Goal: Check status: Check status

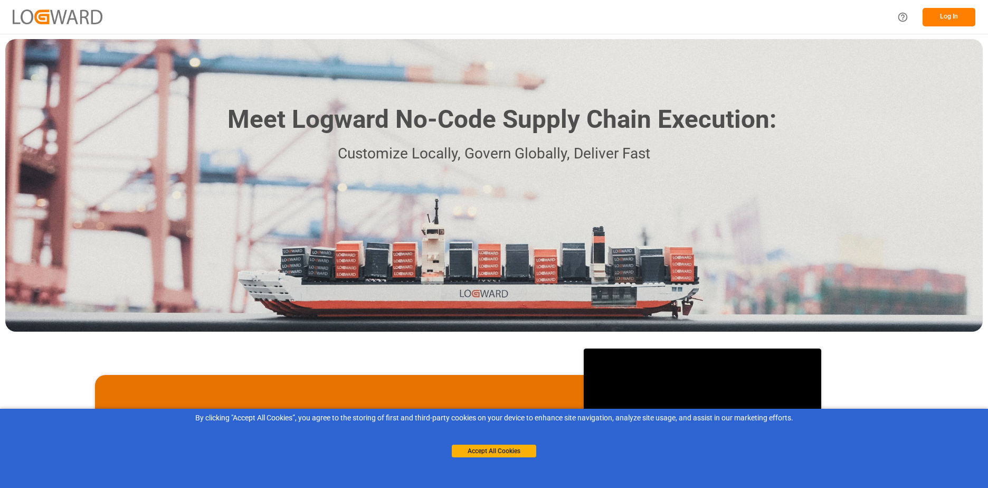
click at [956, 15] on button "Log In" at bounding box center [948, 17] width 53 height 18
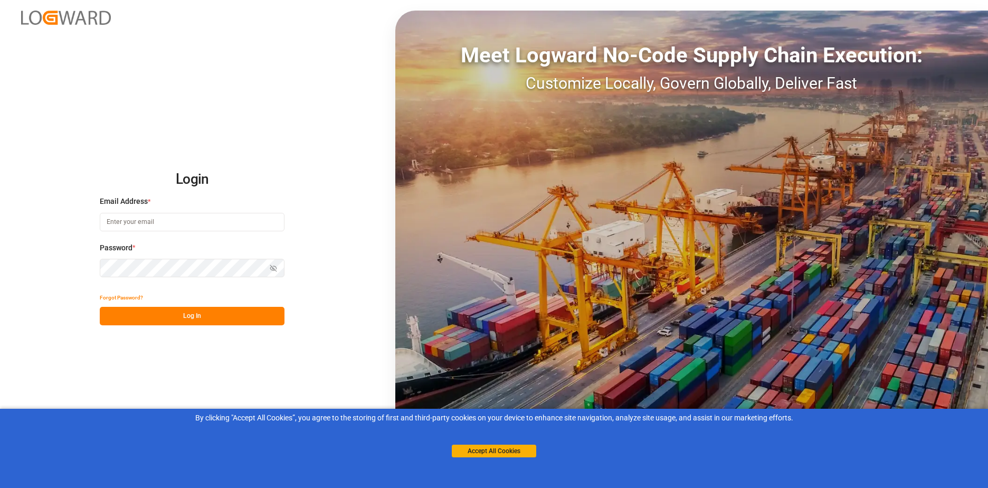
click at [175, 221] on input at bounding box center [192, 222] width 185 height 18
type input "[PERSON_NAME][EMAIL_ADDRESS][DOMAIN_NAME]"
click at [98, 268] on div "Login Email Address * [EMAIL_ADDRESS][DOMAIN_NAME] Password * Show password For…" at bounding box center [494, 244] width 988 height 488
click at [272, 268] on icon "button" at bounding box center [273, 267] width 7 height 7
click at [85, 261] on div "Login Email Address * [EMAIL_ADDRESS][DOMAIN_NAME] Password * Hide password For…" at bounding box center [494, 244] width 988 height 488
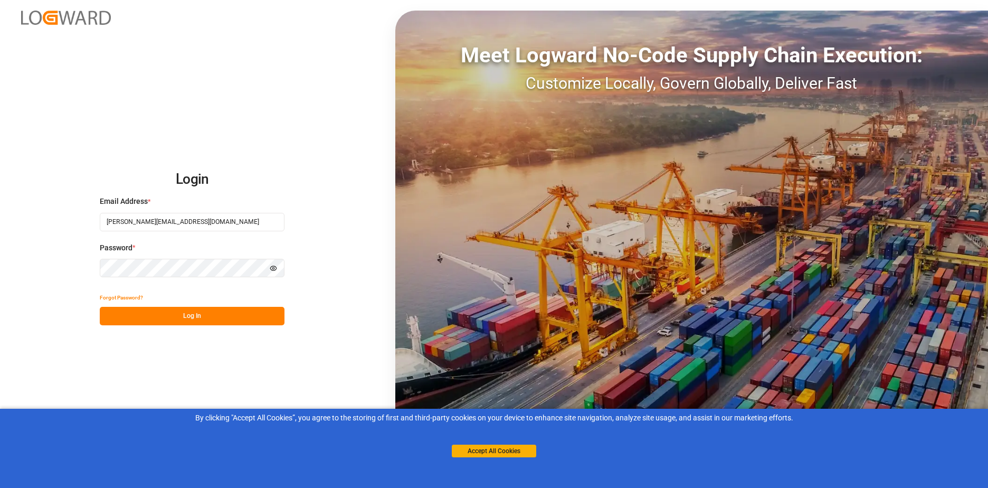
click at [273, 269] on circle "button" at bounding box center [274, 268] width 2 height 2
click at [189, 315] on button "Log In" at bounding box center [192, 316] width 185 height 18
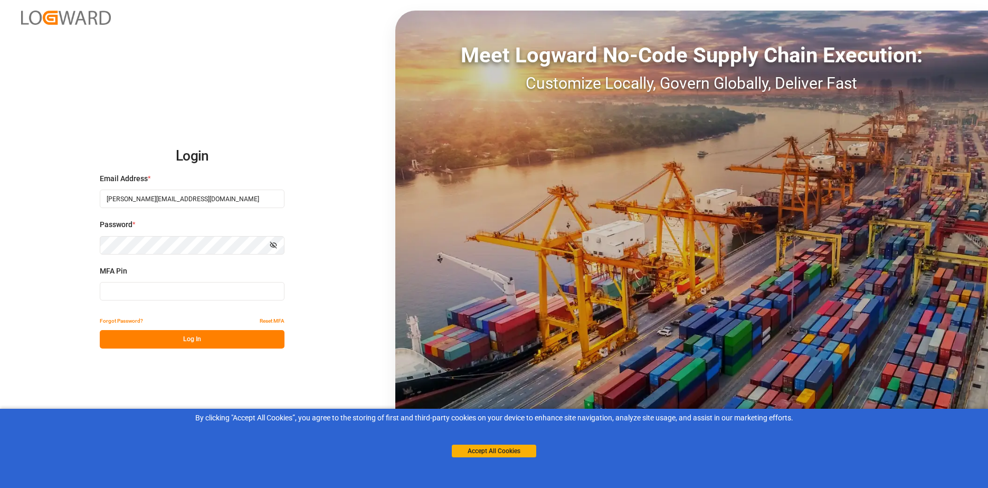
click at [151, 291] on input at bounding box center [192, 291] width 185 height 18
type input "305416"
click at [190, 335] on button "Log In" at bounding box center [192, 339] width 185 height 18
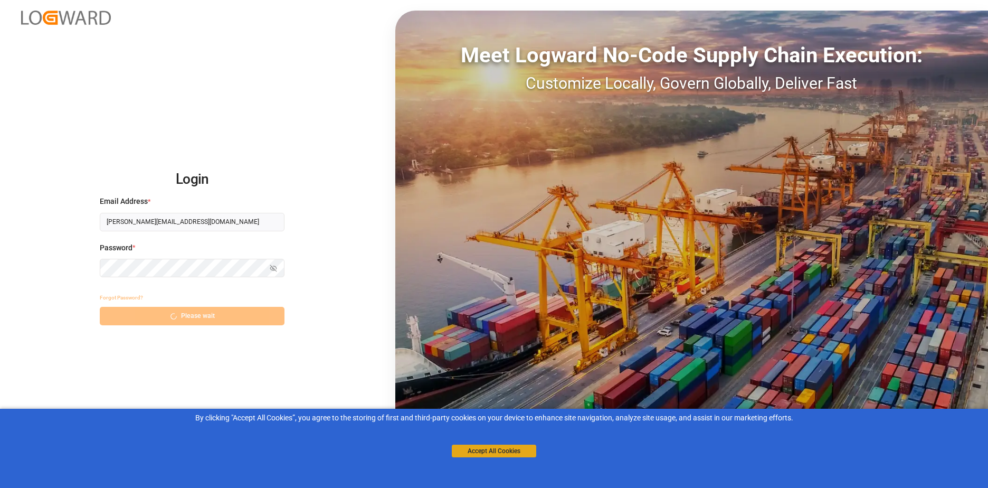
click at [501, 447] on button "Accept All Cookies" at bounding box center [494, 450] width 84 height 13
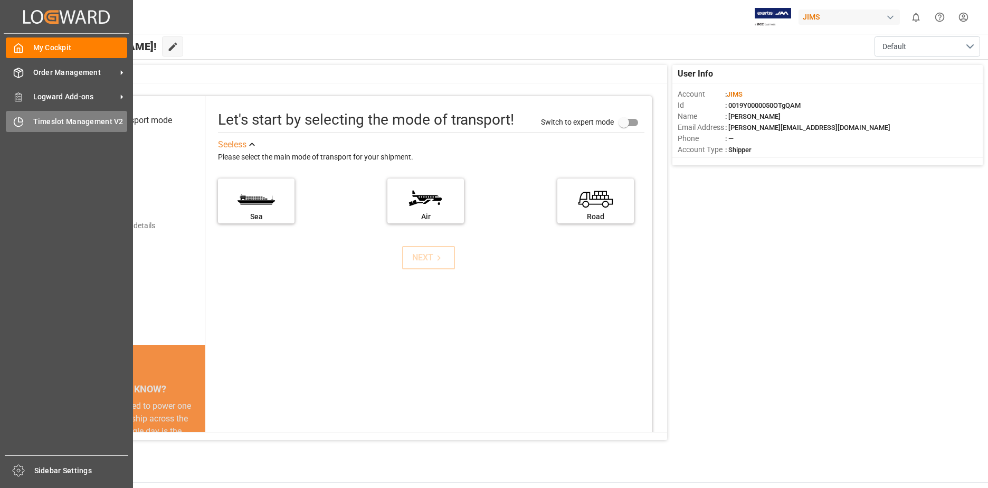
click at [53, 123] on span "Timeslot Management V2" at bounding box center [80, 121] width 94 height 11
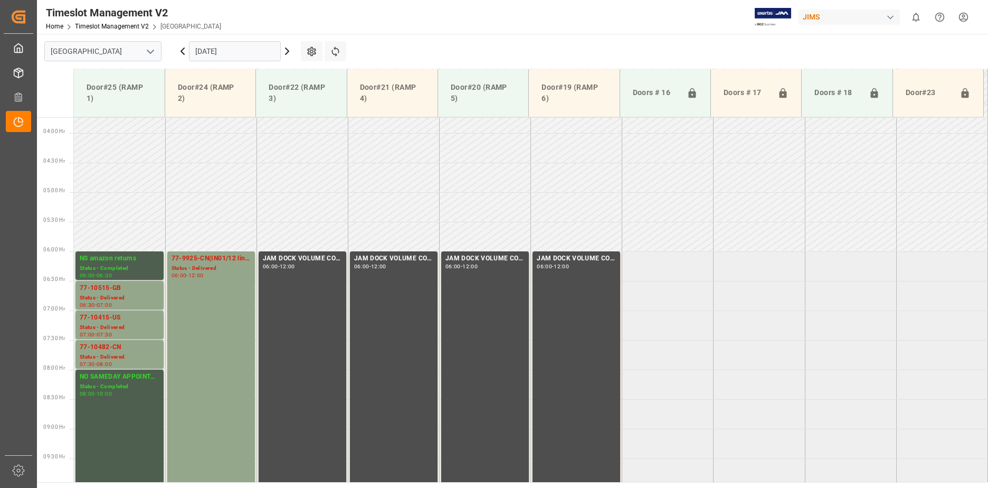
scroll to position [212, 0]
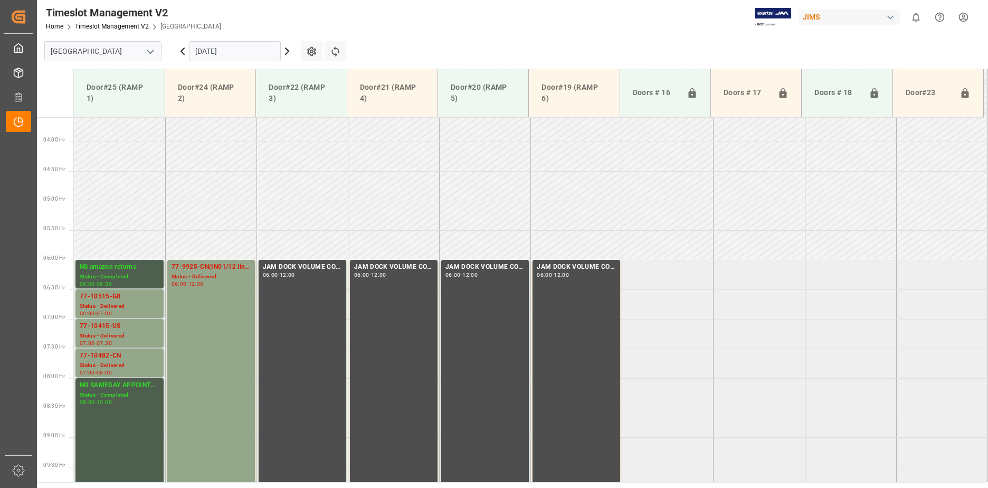
click at [259, 52] on input "[DATE]" at bounding box center [235, 51] width 92 height 20
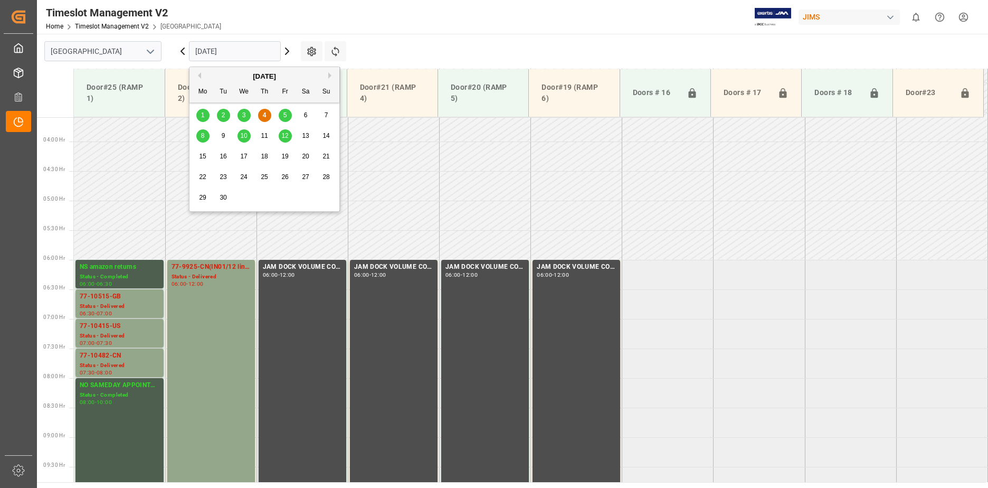
click at [283, 112] on span "5" at bounding box center [285, 114] width 4 height 7
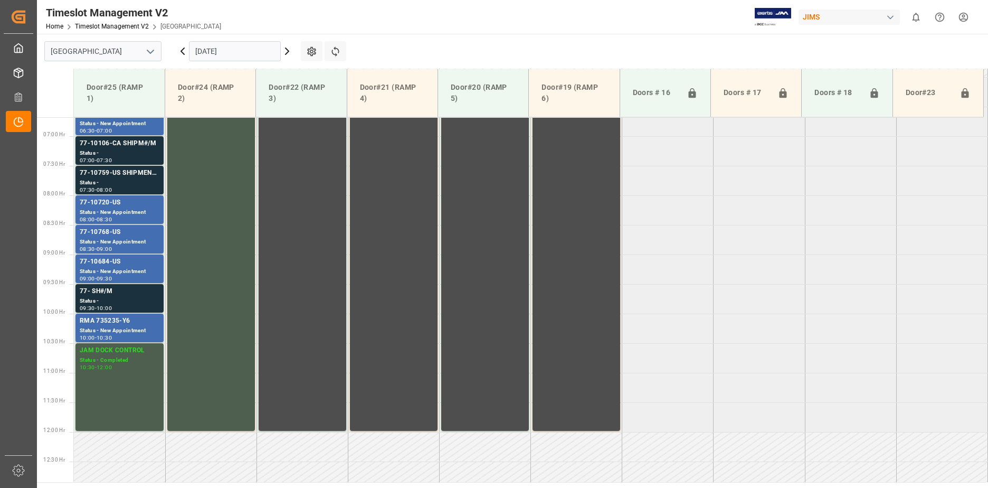
scroll to position [332, 0]
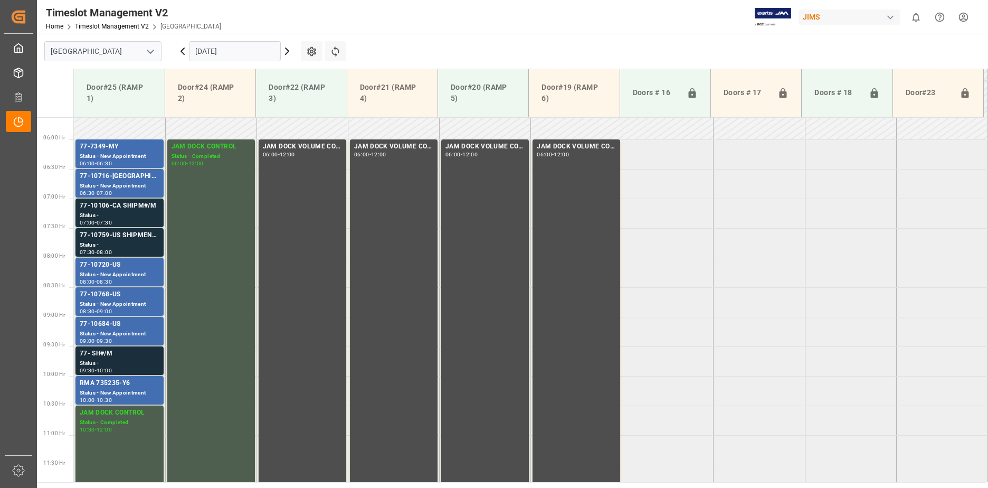
click at [126, 355] on div "77- SH#/M" at bounding box center [120, 353] width 80 height 11
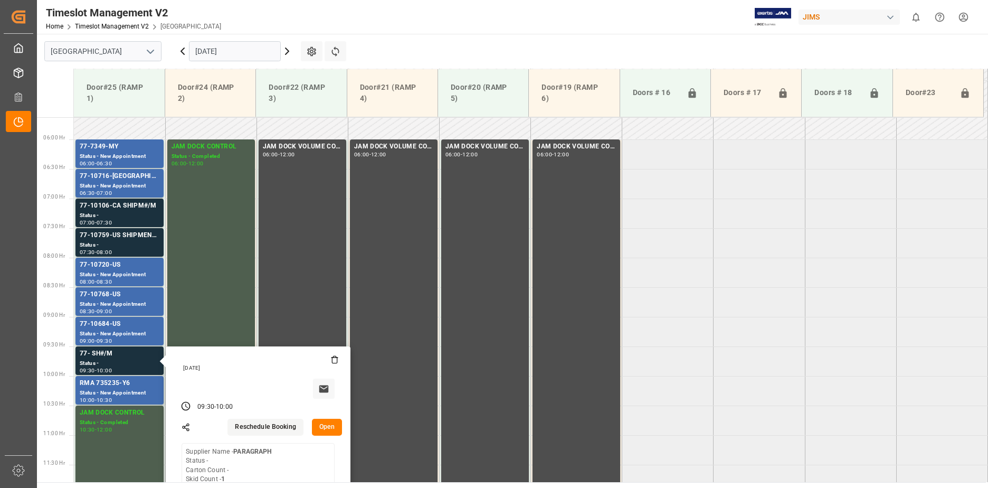
click at [655, 358] on tabel "77-7349-MY Status - New Appointment 06:00 - 06:30 JAM DOCK CONTROL Status - Com…" at bounding box center [531, 494] width 914 height 1419
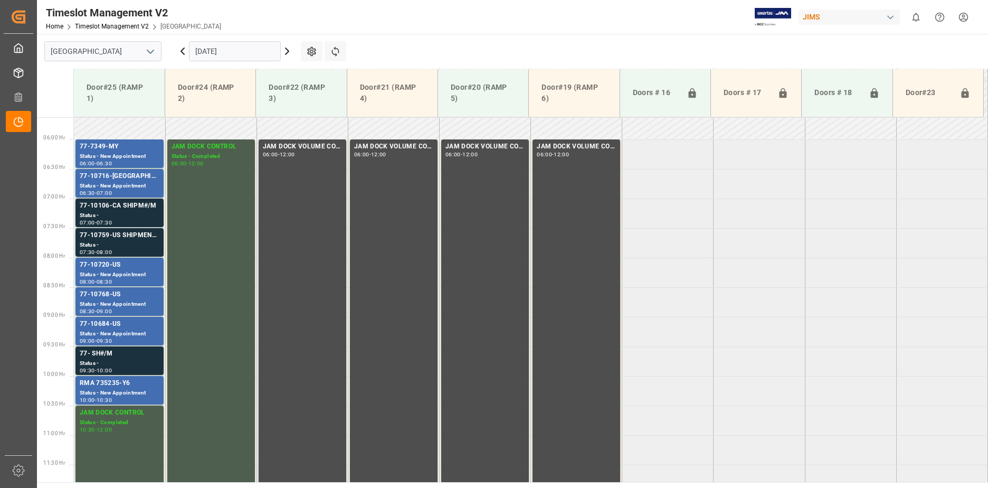
click at [239, 50] on input "[DATE]" at bounding box center [235, 51] width 92 height 20
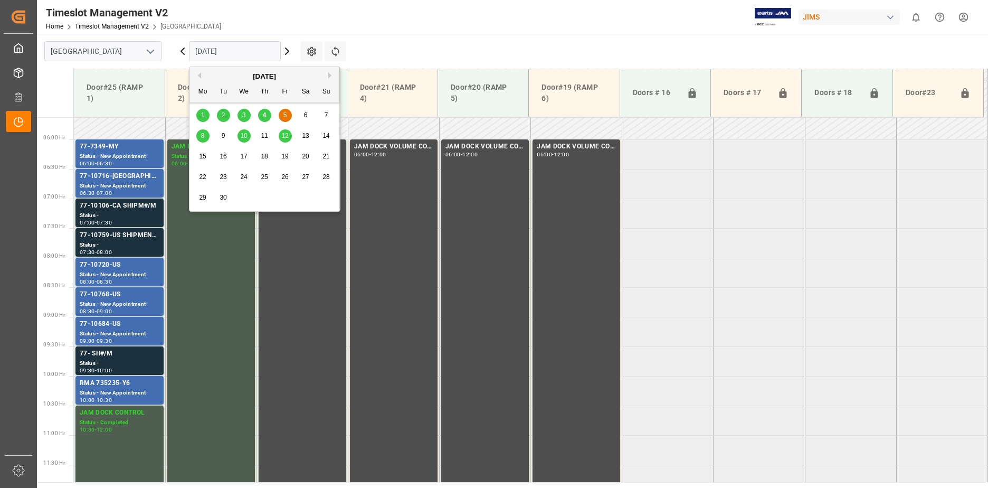
click at [263, 115] on span "4" at bounding box center [265, 114] width 4 height 7
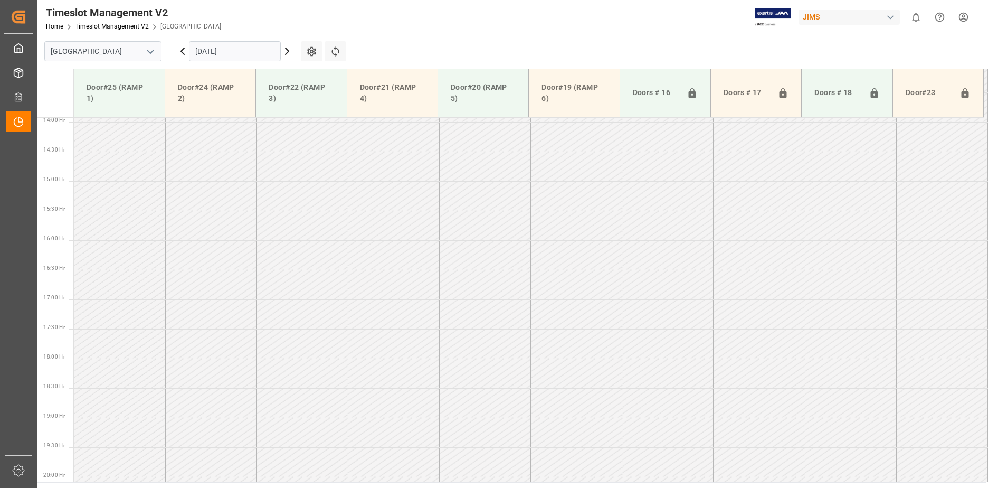
scroll to position [832, 0]
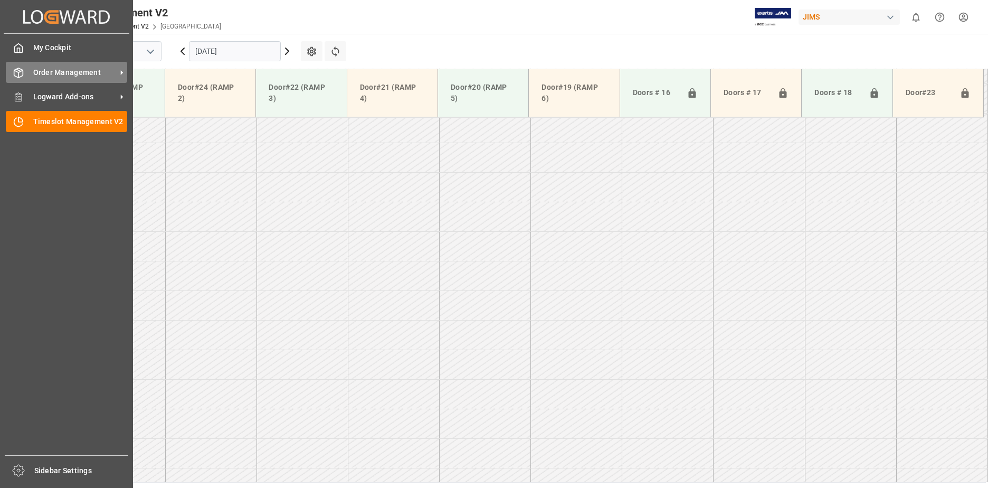
click at [61, 72] on span "Order Management" at bounding box center [74, 72] width 83 height 11
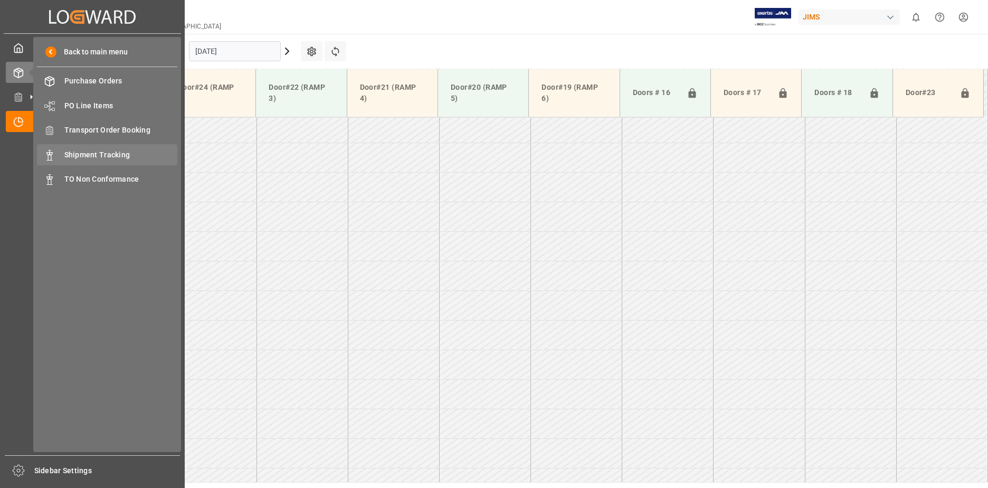
click at [83, 155] on span "Shipment Tracking" at bounding box center [120, 154] width 113 height 11
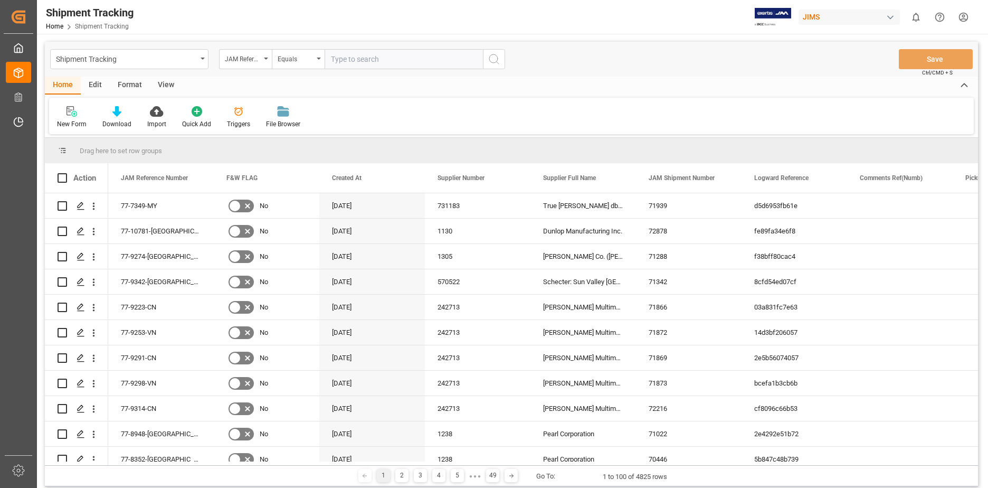
click at [164, 84] on div "View" at bounding box center [166, 86] width 32 height 18
click at [65, 118] on div "Default" at bounding box center [67, 117] width 36 height 23
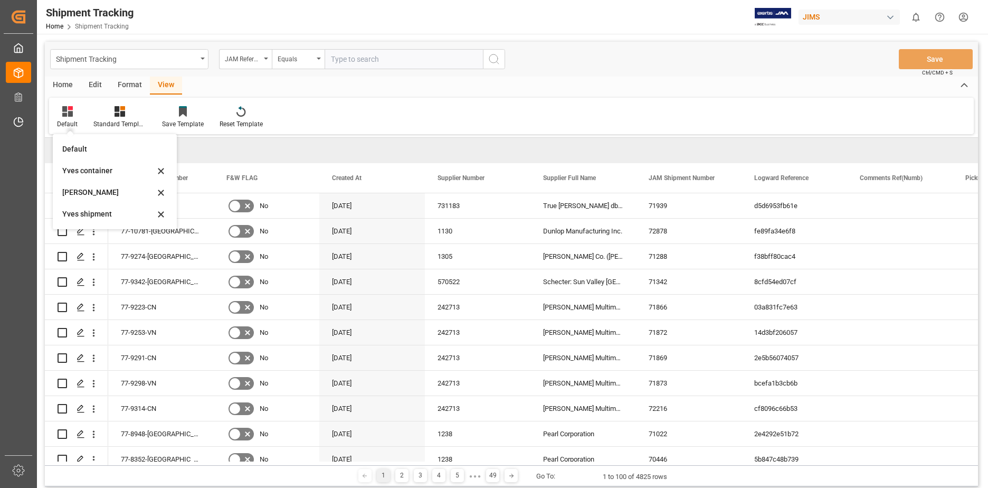
click at [308, 113] on div "Default Default Yves container [PERSON_NAME] Yves shipment Standard Templates S…" at bounding box center [511, 116] width 924 height 36
click at [203, 57] on div "Shipment Tracking" at bounding box center [129, 59] width 158 height 20
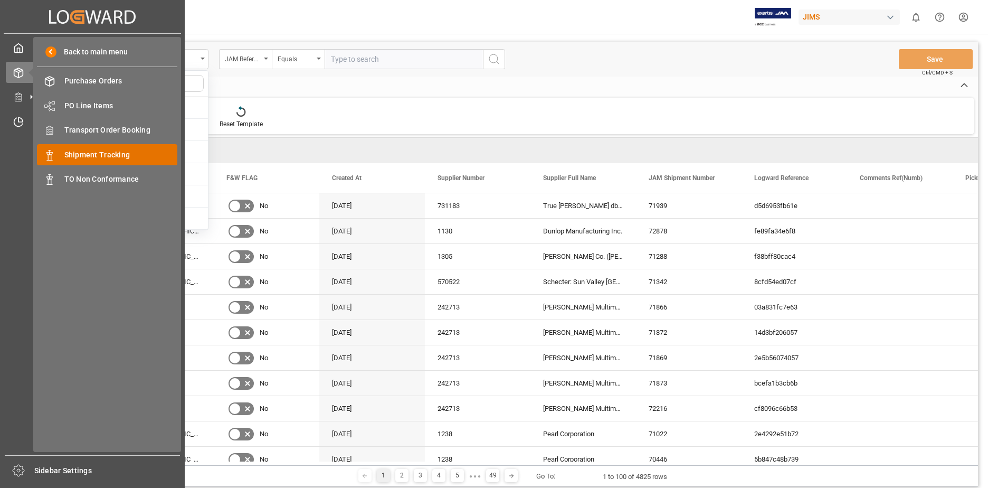
click at [93, 154] on span "Shipment Tracking" at bounding box center [120, 154] width 113 height 11
click at [91, 156] on span "Shipment Tracking" at bounding box center [120, 154] width 113 height 11
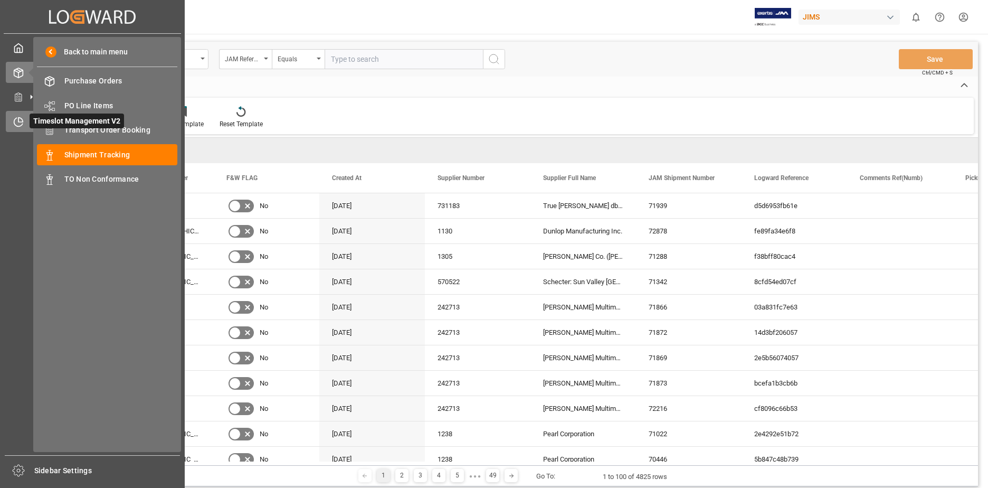
click at [14, 118] on icon at bounding box center [18, 122] width 11 height 11
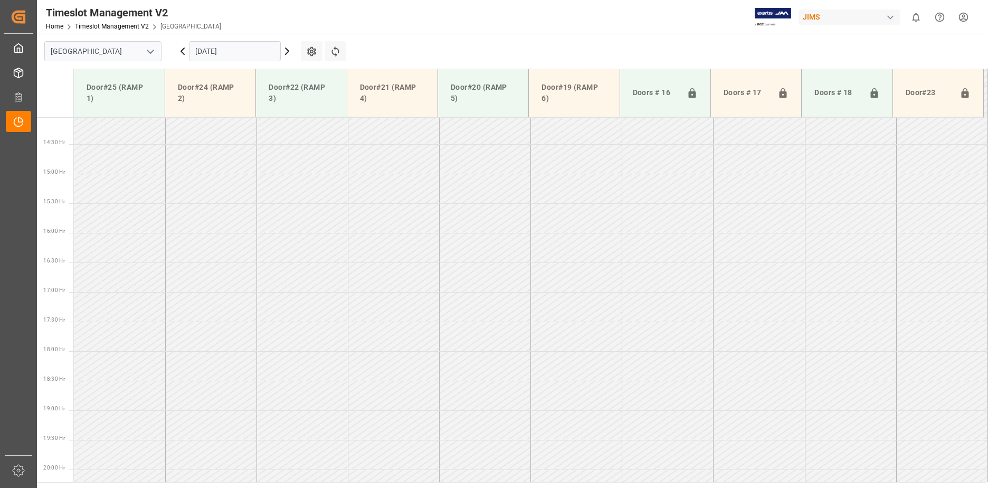
scroll to position [832, 0]
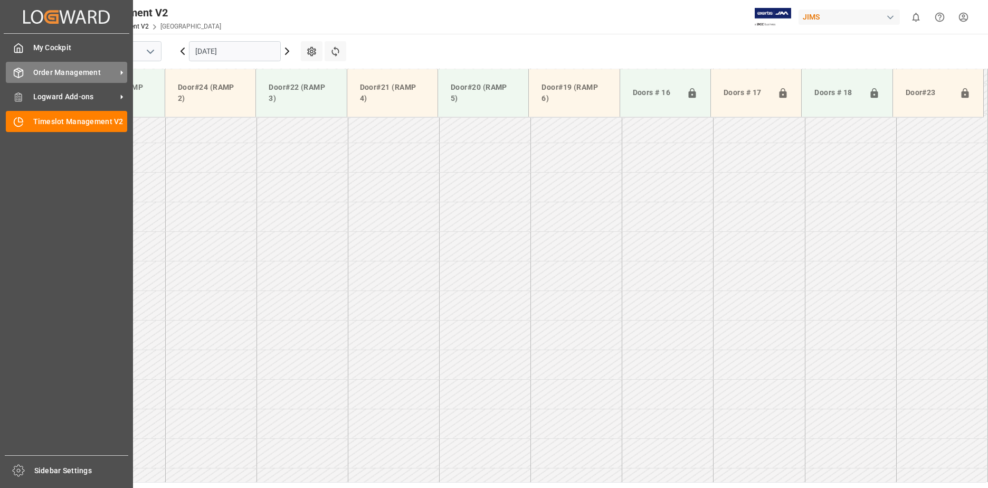
click at [24, 73] on div "Order Management Order Management" at bounding box center [66, 72] width 121 height 21
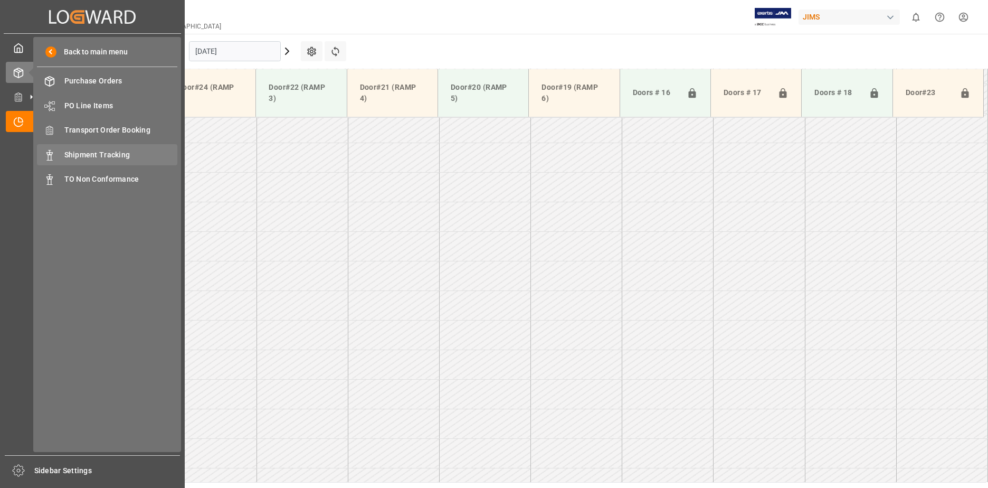
click at [84, 154] on span "Shipment Tracking" at bounding box center [120, 154] width 113 height 11
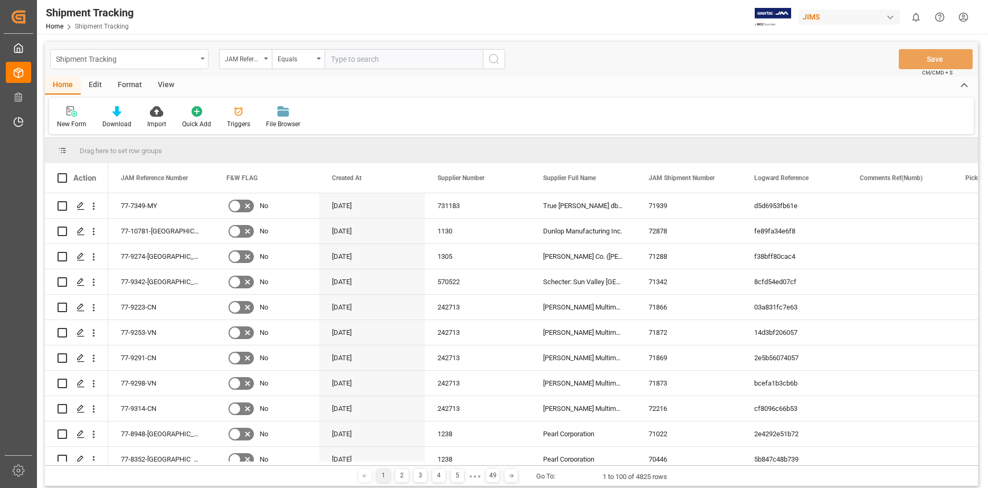
click at [204, 58] on icon "open menu" at bounding box center [203, 59] width 4 height 2
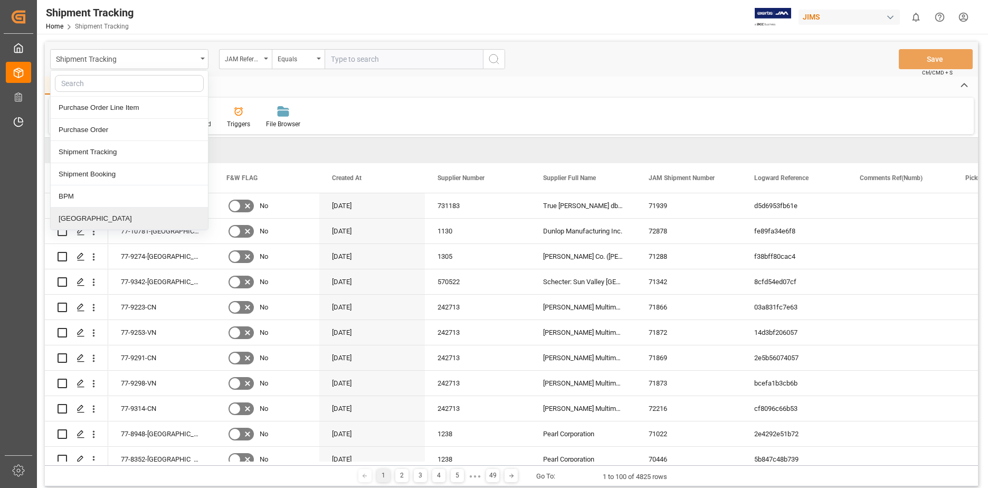
click at [78, 220] on div "[GEOGRAPHIC_DATA]" at bounding box center [129, 218] width 157 height 22
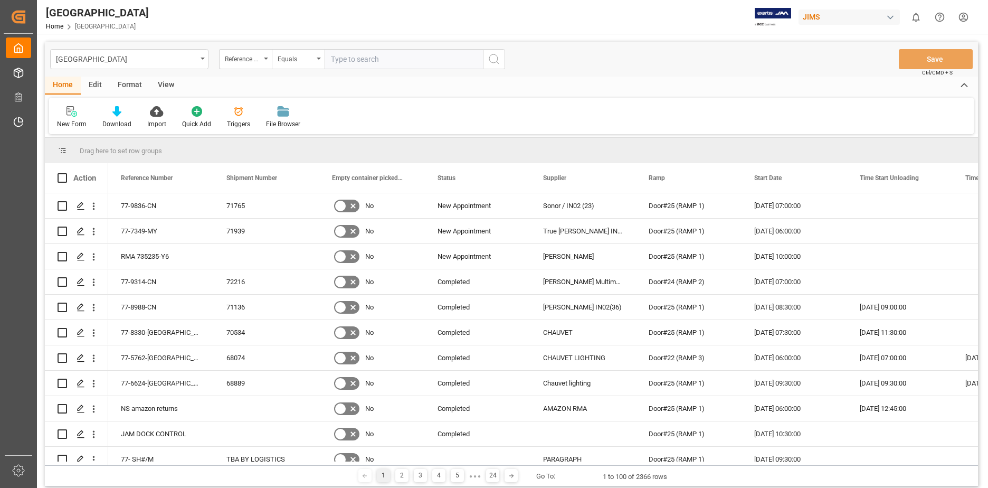
click at [164, 84] on div "View" at bounding box center [166, 86] width 32 height 18
click at [69, 120] on div "Default" at bounding box center [67, 123] width 21 height 9
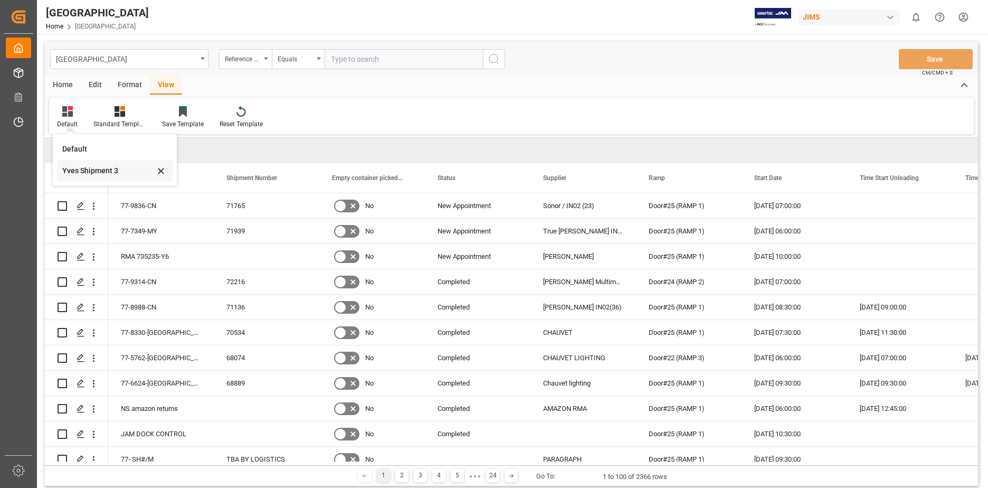
click at [83, 170] on div "Yves Shipment 3" at bounding box center [108, 170] width 92 height 11
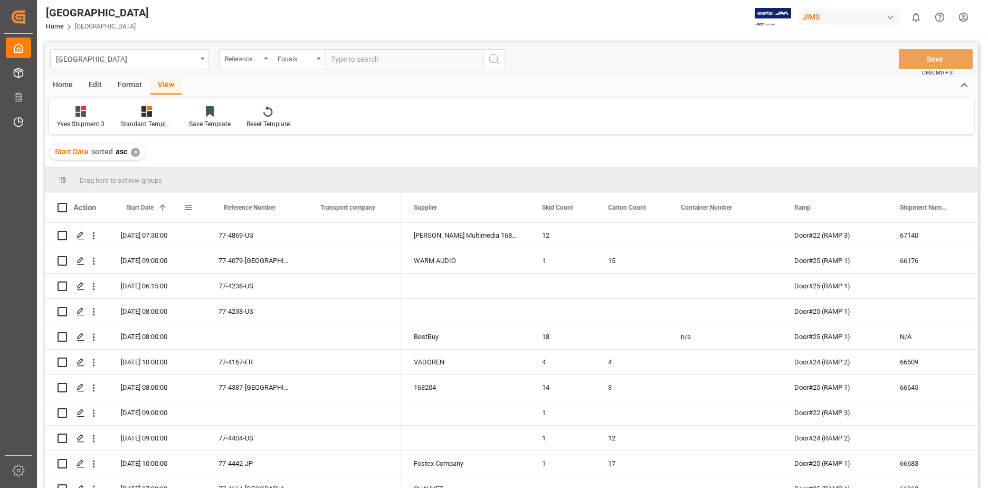
click at [186, 206] on span at bounding box center [188, 207] width 9 height 9
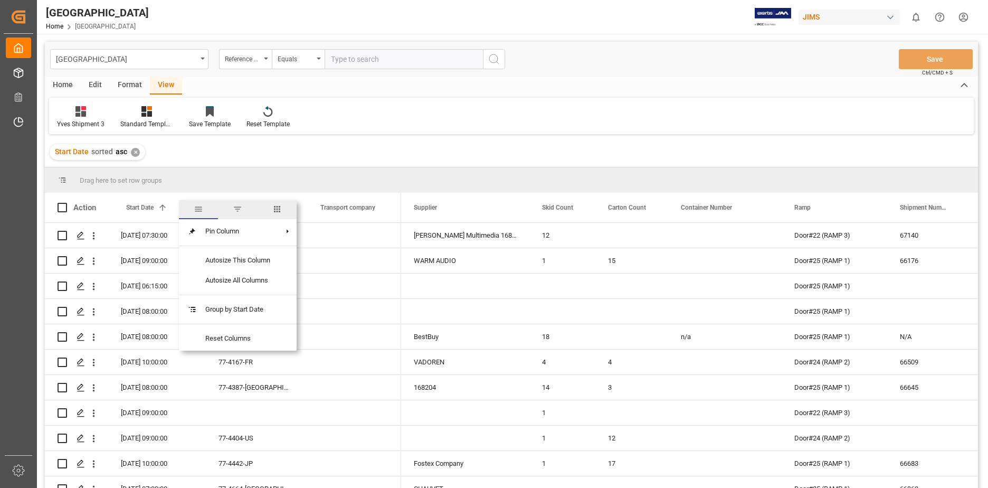
click at [236, 208] on span "filter" at bounding box center [237, 208] width 9 height 9
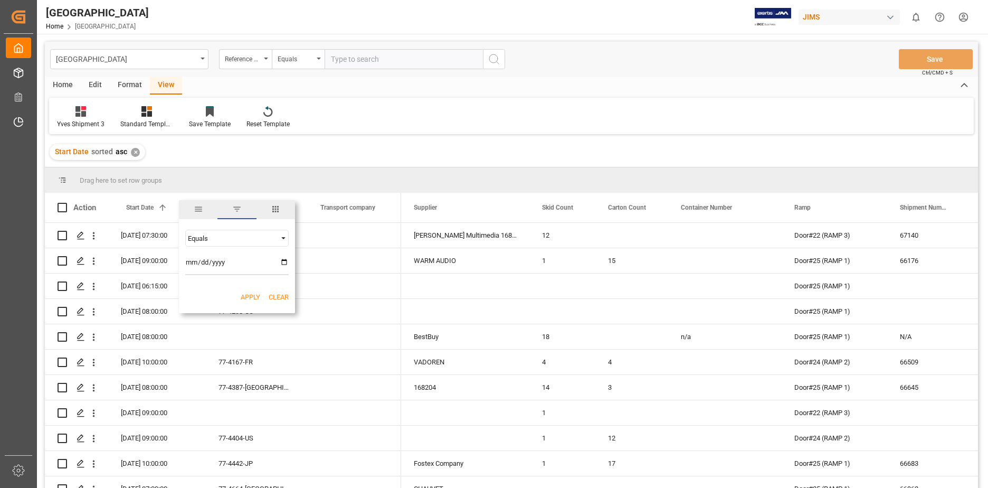
click at [284, 262] on input "date" at bounding box center [236, 264] width 103 height 21
type input "[DATE]"
click at [250, 297] on button "Apply" at bounding box center [251, 297] width 20 height 11
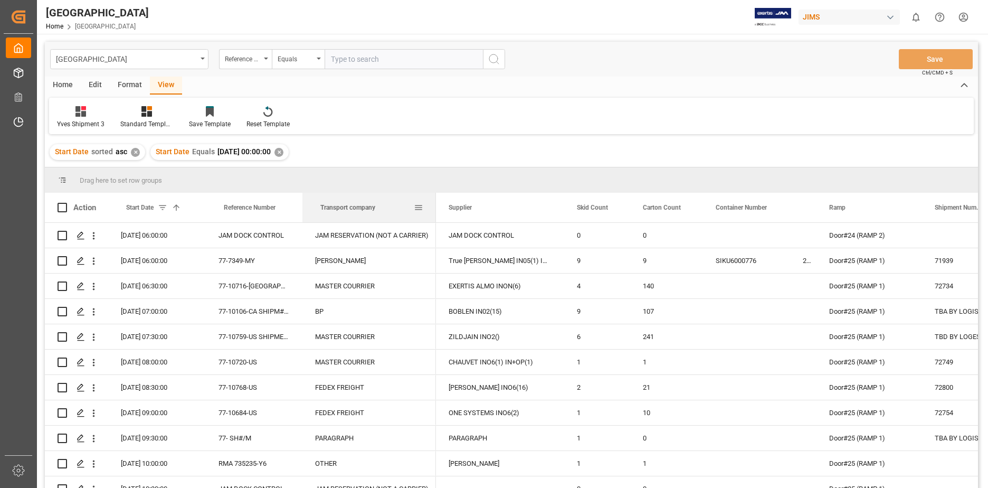
drag, startPoint x: 399, startPoint y: 207, endPoint x: 434, endPoint y: 213, distance: 35.3
click at [434, 213] on div at bounding box center [436, 208] width 4 height 30
drag, startPoint x: 564, startPoint y: 207, endPoint x: 582, endPoint y: 208, distance: 17.5
click at [582, 208] on div "Skid Count" at bounding box center [597, 208] width 66 height 30
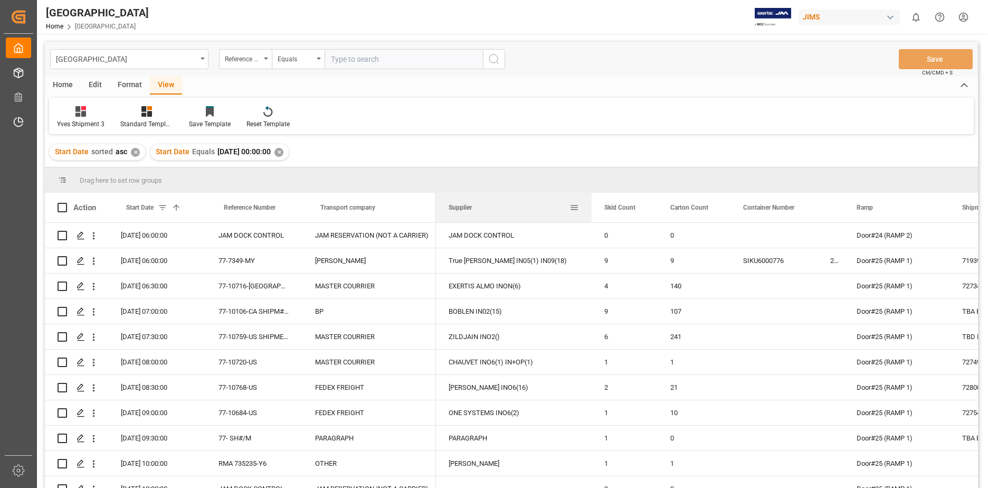
drag, startPoint x: 564, startPoint y: 208, endPoint x: 591, endPoint y: 209, distance: 27.5
click at [591, 209] on div at bounding box center [591, 208] width 4 height 30
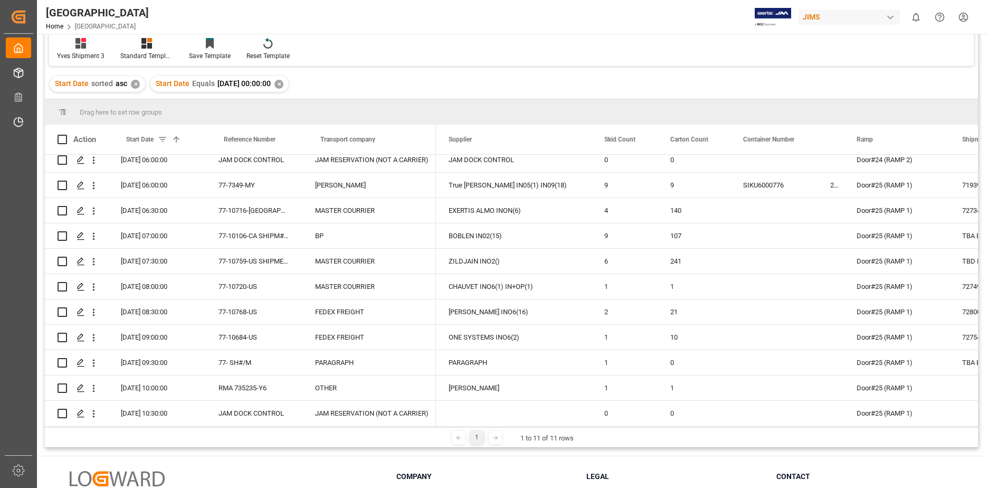
scroll to position [6, 0]
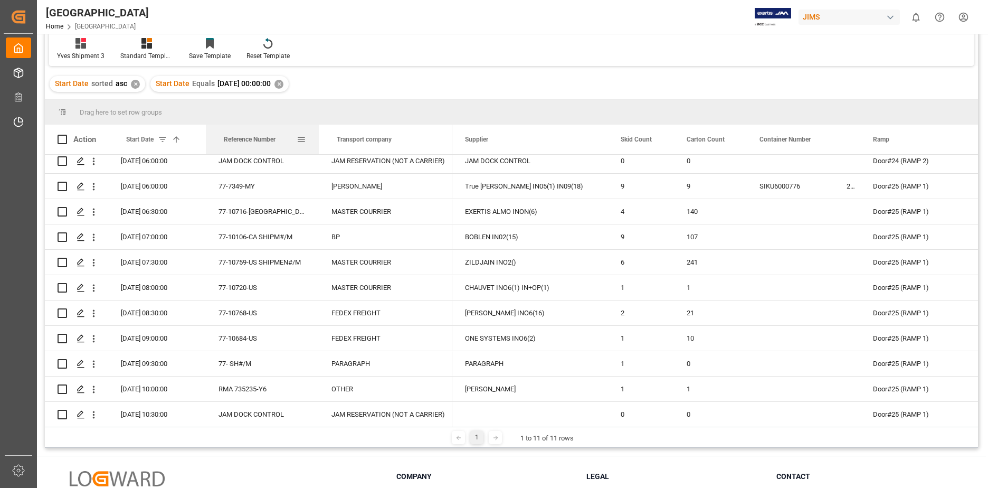
drag, startPoint x: 301, startPoint y: 141, endPoint x: 317, endPoint y: 144, distance: 16.5
click at [317, 144] on div at bounding box center [319, 140] width 4 height 30
click at [63, 139] on span at bounding box center [62, 139] width 9 height 9
click at [65, 135] on input "checkbox" at bounding box center [65, 135] width 0 height 0
checkbox input "true"
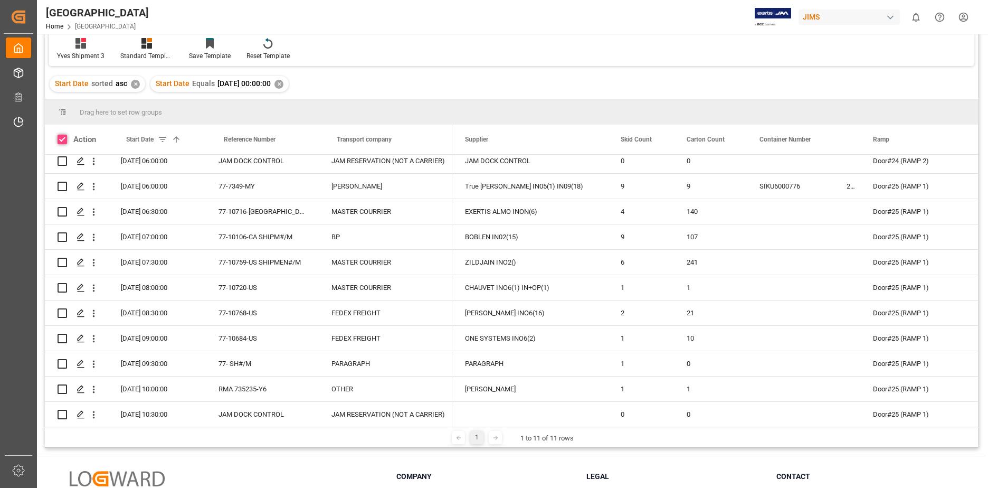
checkbox input "true"
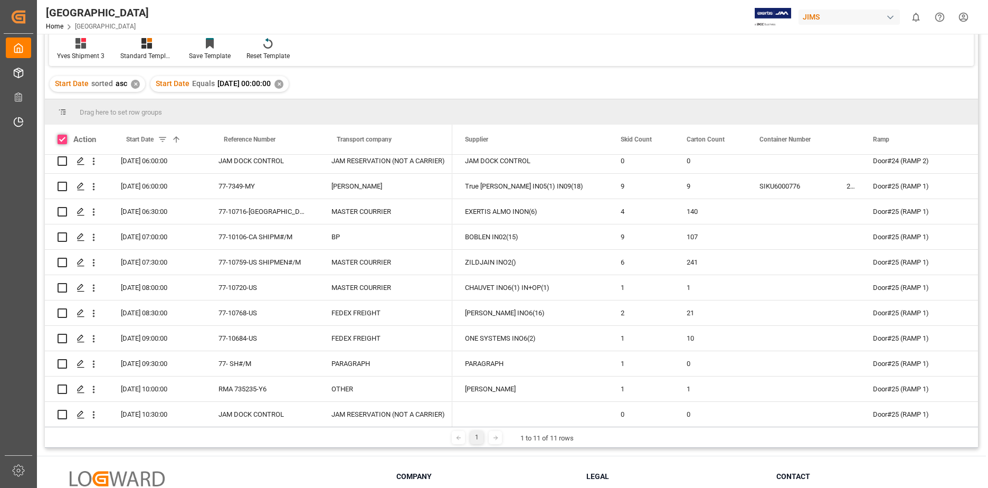
checkbox input "true"
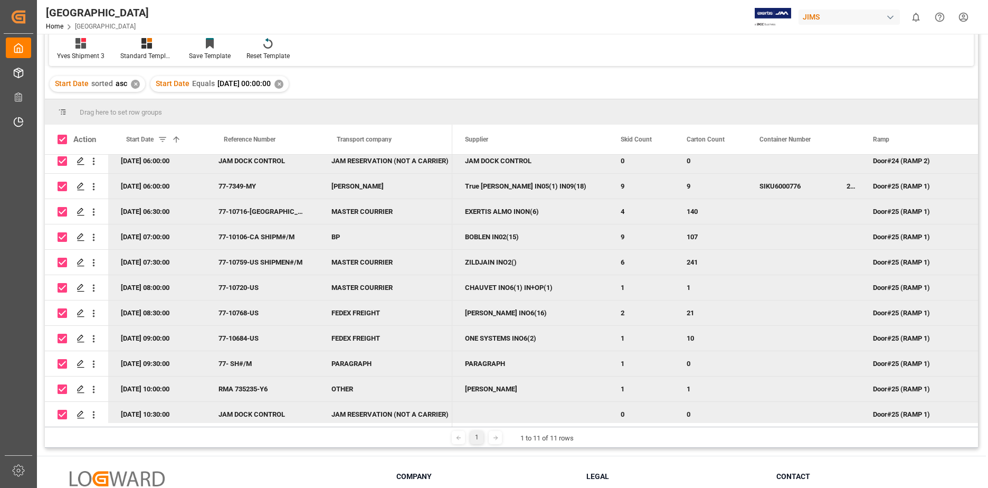
click at [962, 16] on html "Created by potrace 1.15, written by [PERSON_NAME] [DATE]-[DATE] Created by potr…" at bounding box center [494, 244] width 988 height 488
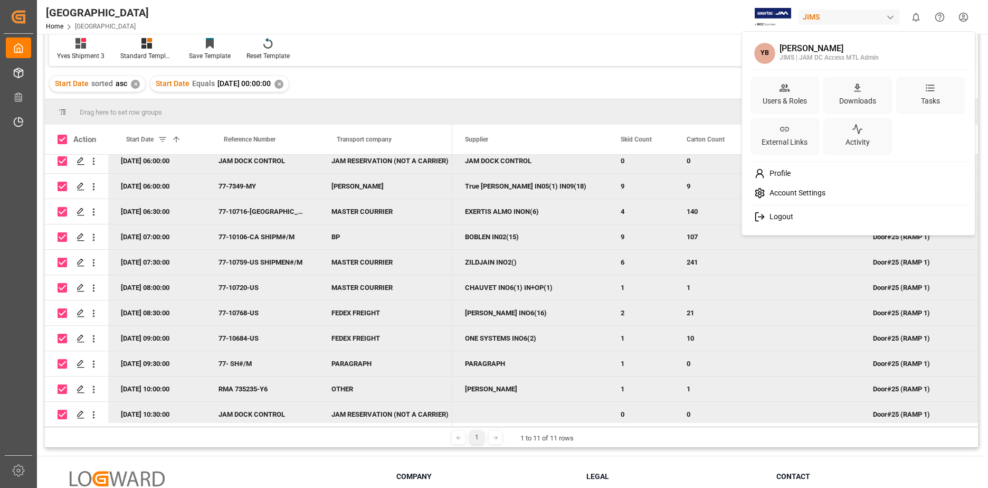
click at [807, 216] on div "Logout" at bounding box center [858, 217] width 216 height 20
